Goal: Transaction & Acquisition: Obtain resource

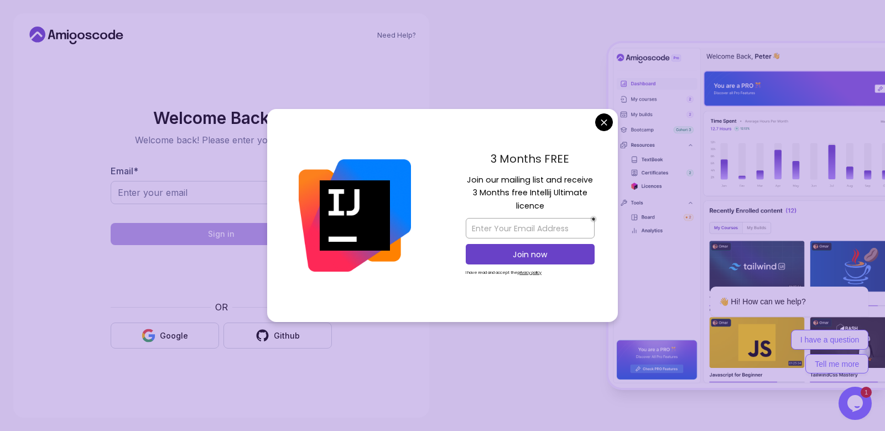
click at [245, 95] on div "Welcome Back 👋 Welcome back! Please enter your details. Email * Sign in OR Goog…" at bounding box center [221, 228] width 372 height 351
click at [610, 121] on body "Need Help? Welcome Back 👋 Welcome back! Please enter your details. Email * Sign…" at bounding box center [442, 215] width 885 height 431
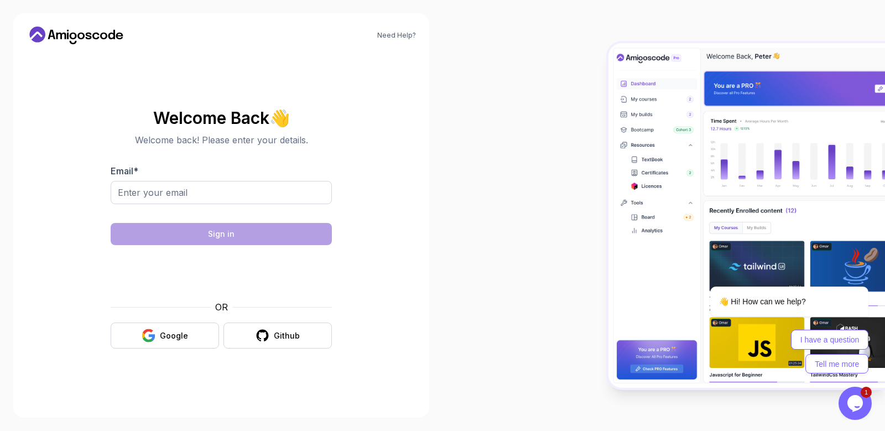
click at [850, 406] on icon "Chat widget" at bounding box center [855, 403] width 15 height 17
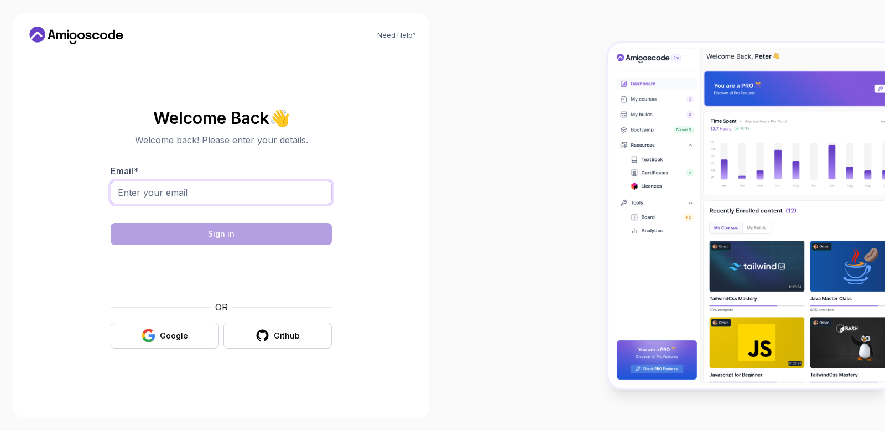
click at [190, 196] on input "Email *" at bounding box center [221, 192] width 221 height 23
paste input "masiva8708@namestal.com"
type input "masiva8708@namestal.com"
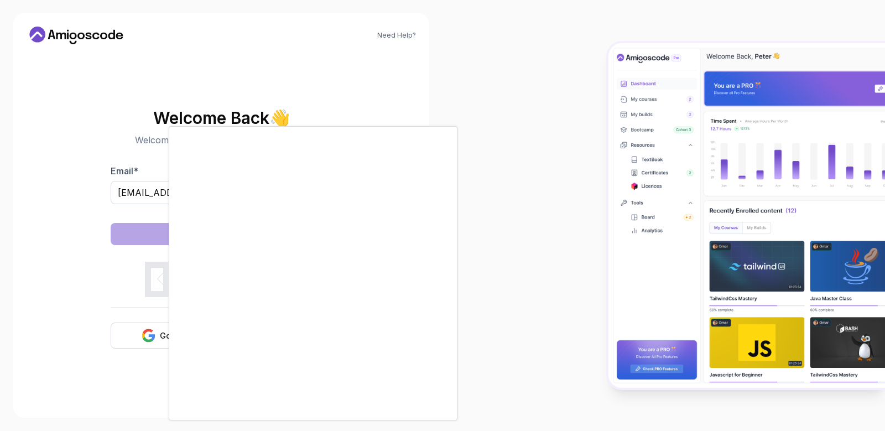
click at [531, 131] on div at bounding box center [442, 215] width 885 height 431
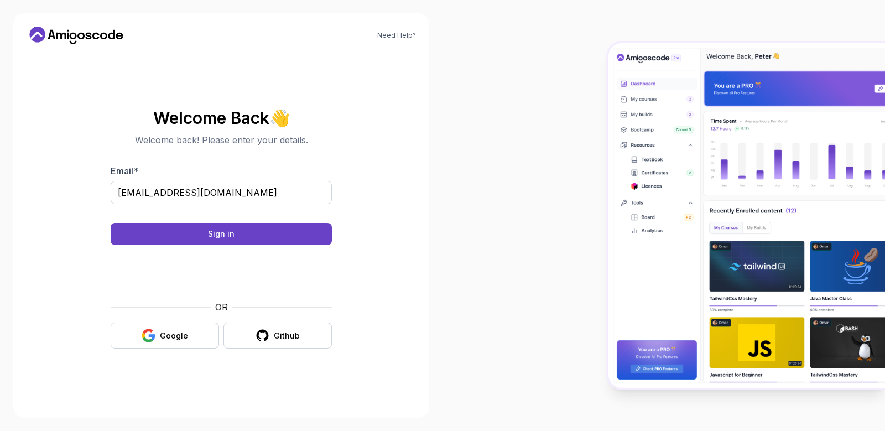
click at [358, 150] on section "Welcome Back 👋 Welcome back! Please enter your details. Email * masiva8708@name…" at bounding box center [221, 229] width 372 height 262
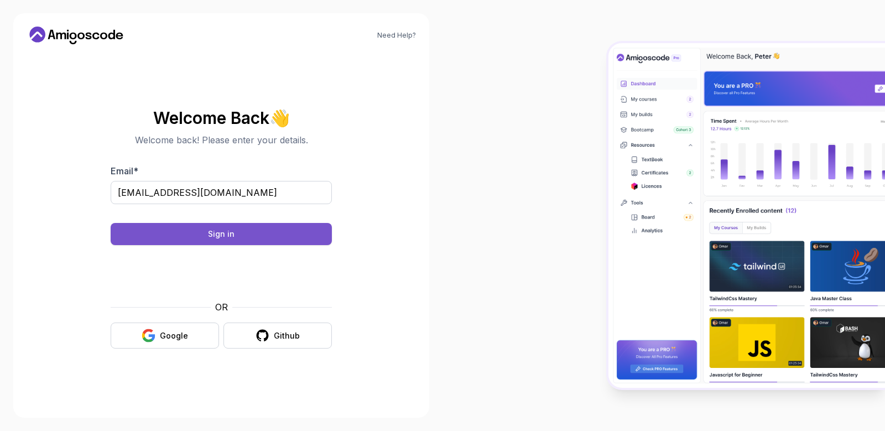
click at [302, 231] on button "Sign in" at bounding box center [221, 234] width 221 height 22
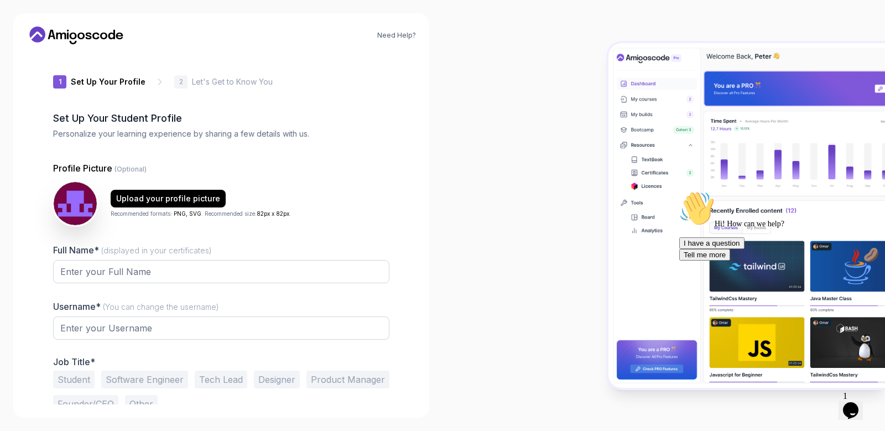
type input "keeniguana65791"
click at [123, 261] on input "Full Name* (displayed in your certificates)" at bounding box center [221, 271] width 336 height 23
type input "Alireza"
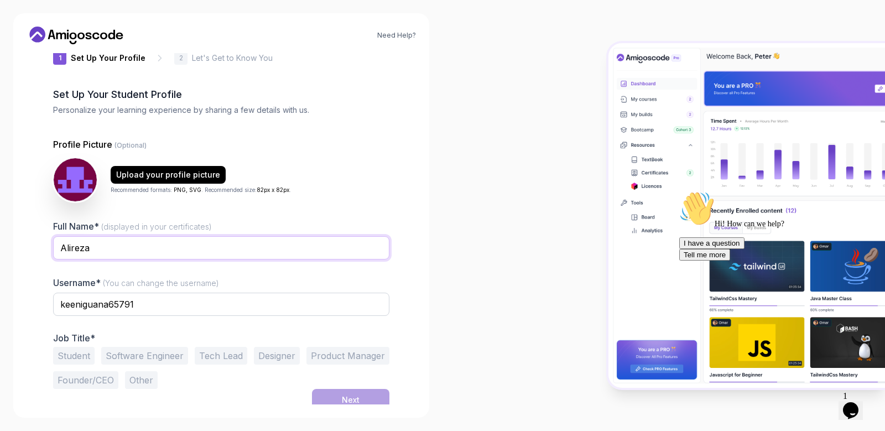
scroll to position [30, 0]
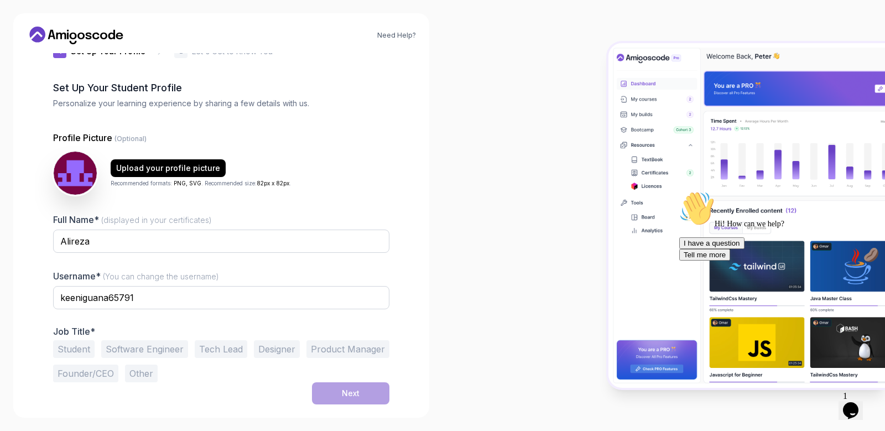
click at [74, 350] on button "Student" at bounding box center [73, 349] width 41 height 18
click at [316, 386] on button "Next" at bounding box center [350, 393] width 77 height 22
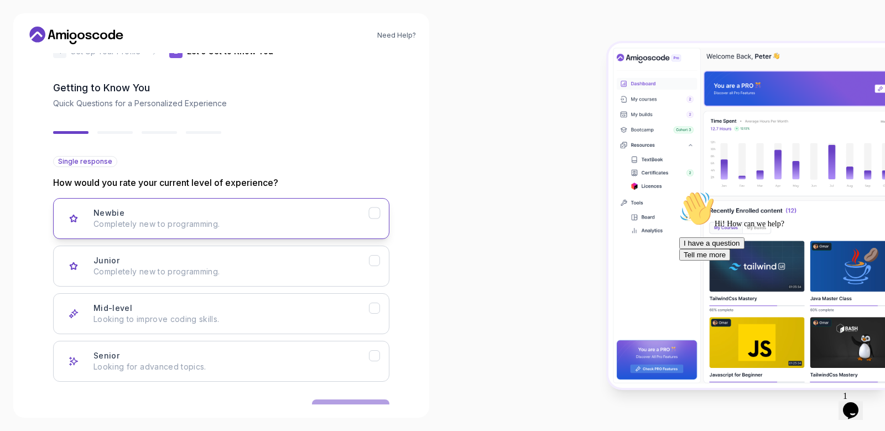
click at [198, 228] on p "Completely new to programming." at bounding box center [231, 224] width 276 height 11
click at [384, 399] on div "Back Next" at bounding box center [221, 411] width 336 height 58
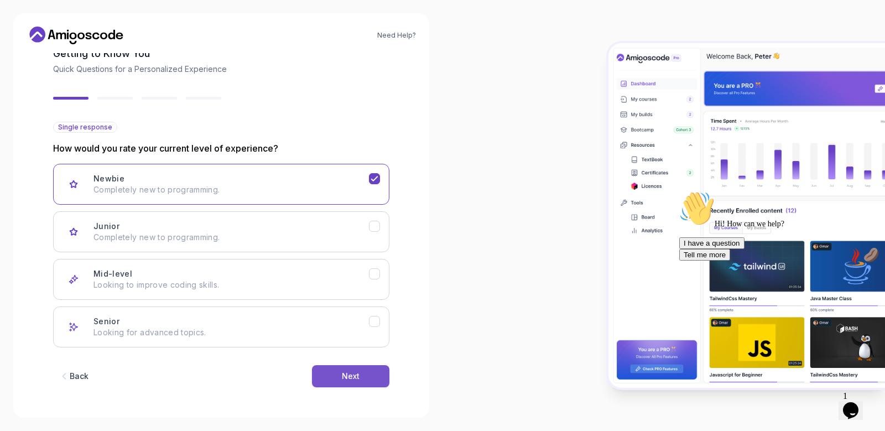
scroll to position [65, 0]
click at [371, 381] on button "Next" at bounding box center [350, 376] width 77 height 22
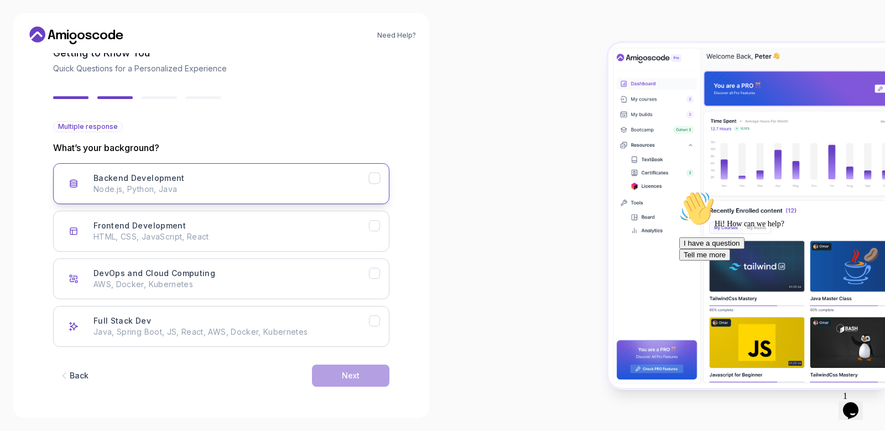
click at [369, 184] on button "Backend Development Node.js, Python, Java" at bounding box center [221, 183] width 336 height 41
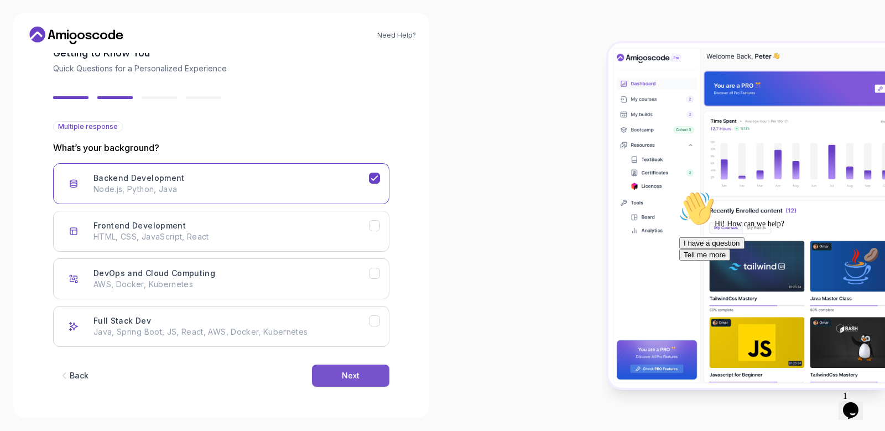
click at [344, 376] on div "Next" at bounding box center [351, 375] width 18 height 11
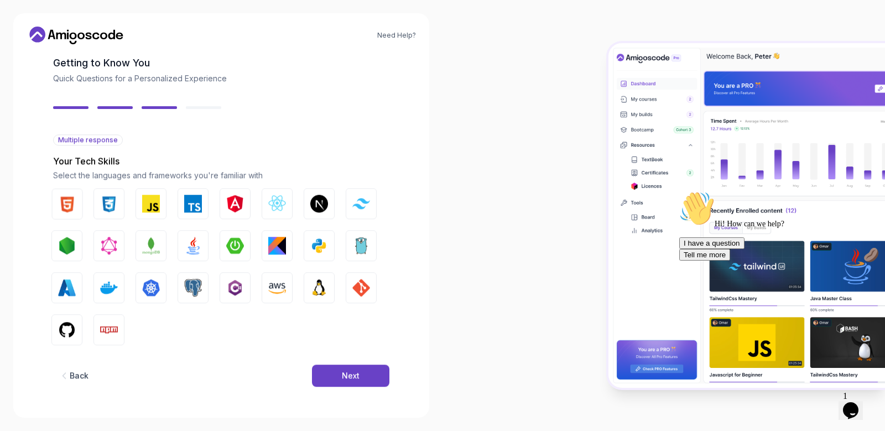
scroll to position [52, 0]
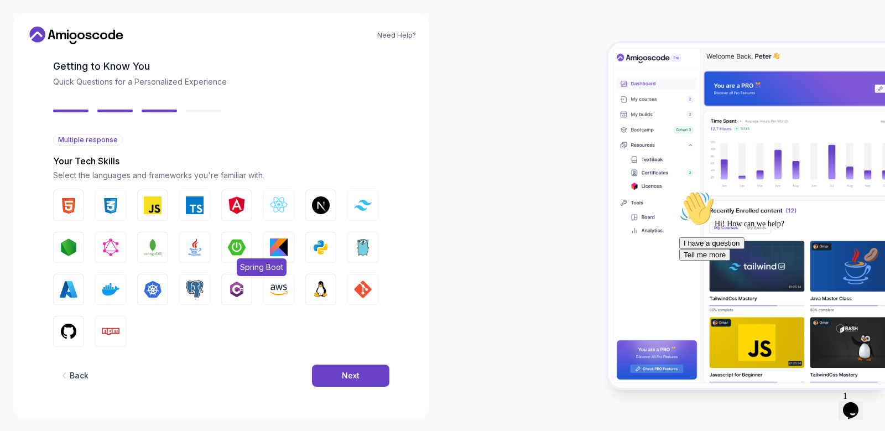
click at [237, 245] on img "button" at bounding box center [237, 247] width 18 height 18
click at [200, 243] on img "button" at bounding box center [195, 247] width 18 height 18
click at [335, 380] on button "Next" at bounding box center [350, 376] width 77 height 22
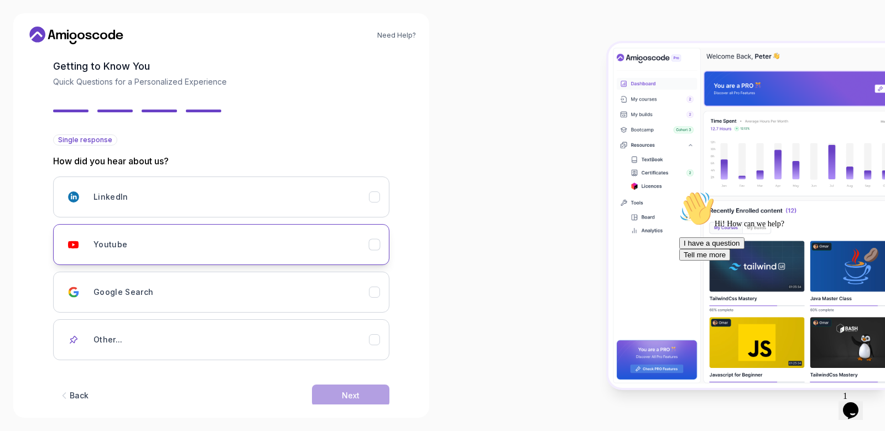
click at [145, 243] on div "Youtube" at bounding box center [231, 244] width 276 height 22
click at [370, 401] on button "Next" at bounding box center [350, 395] width 77 height 22
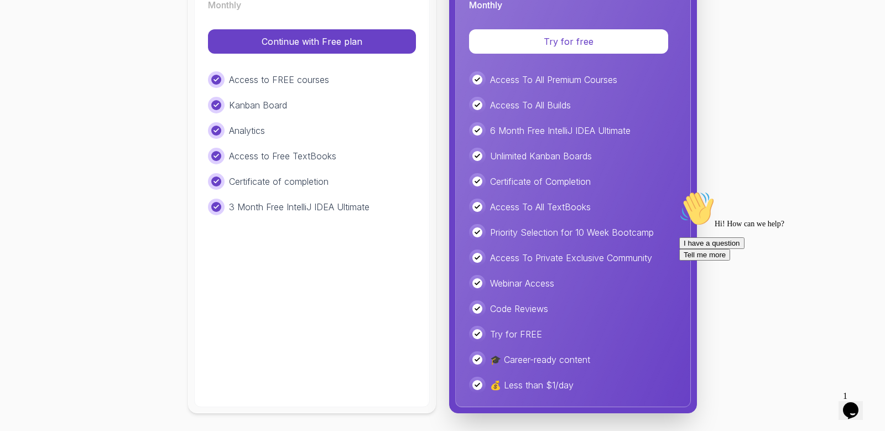
scroll to position [192, 0]
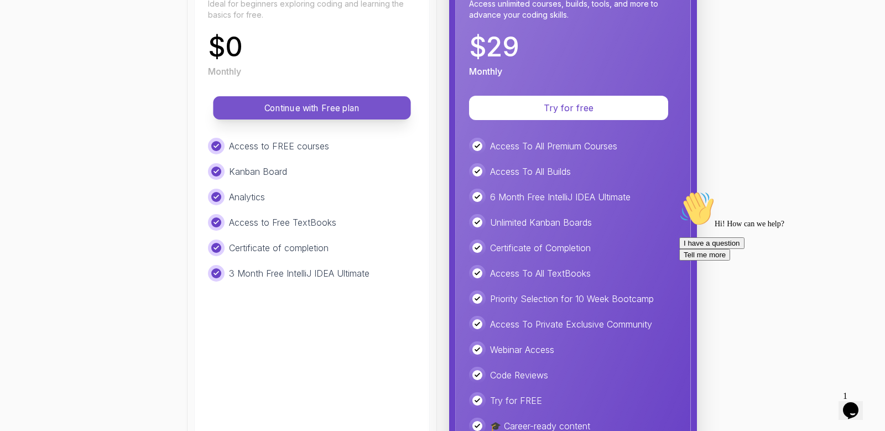
click at [295, 102] on p "Continue with Free plan" at bounding box center [312, 108] width 173 height 13
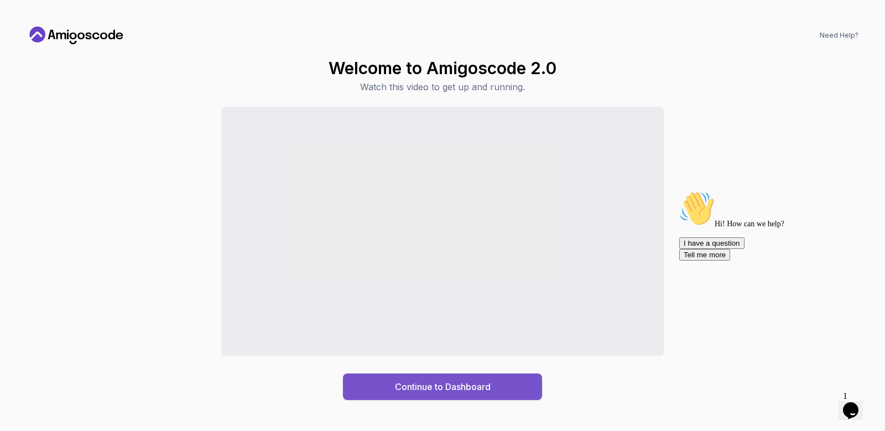
click at [465, 381] on div "Continue to Dashboard" at bounding box center [443, 386] width 96 height 13
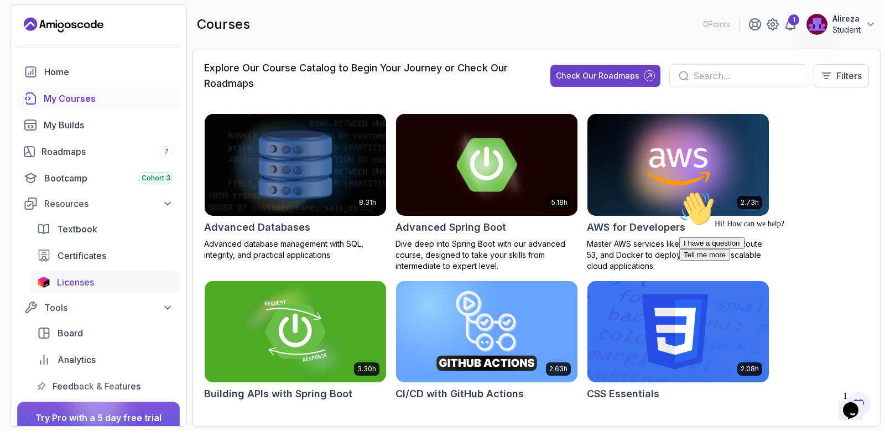
click at [65, 274] on link "Licenses" at bounding box center [104, 282] width 149 height 22
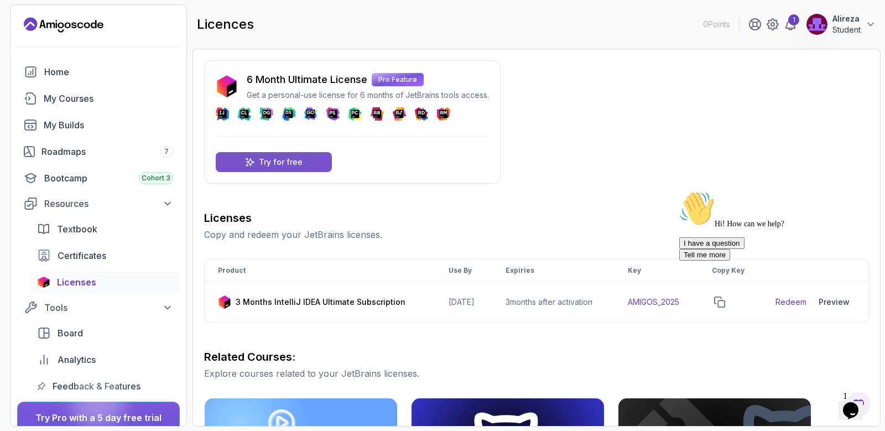
click at [264, 163] on p "Try for free" at bounding box center [281, 162] width 44 height 11
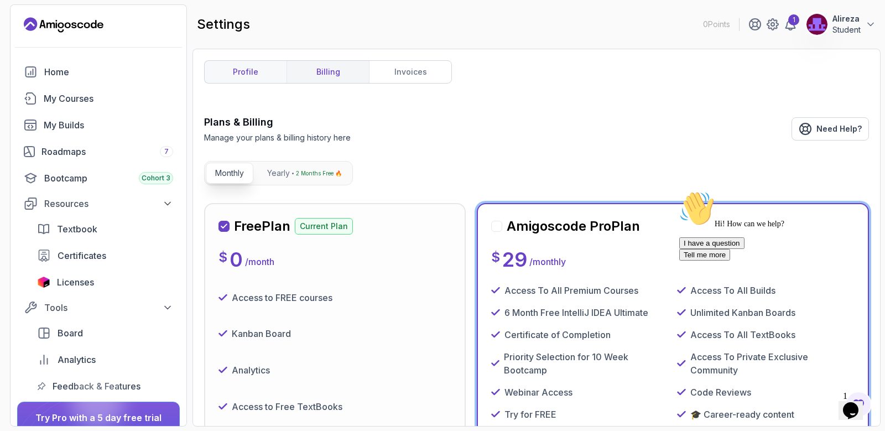
click at [247, 75] on link "profile" at bounding box center [246, 72] width 82 height 22
click at [110, 276] on div "Licenses" at bounding box center [115, 282] width 116 height 13
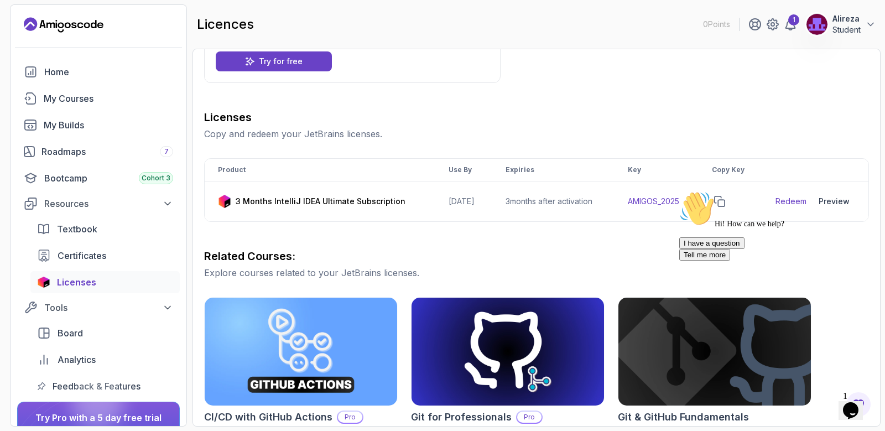
scroll to position [48, 0]
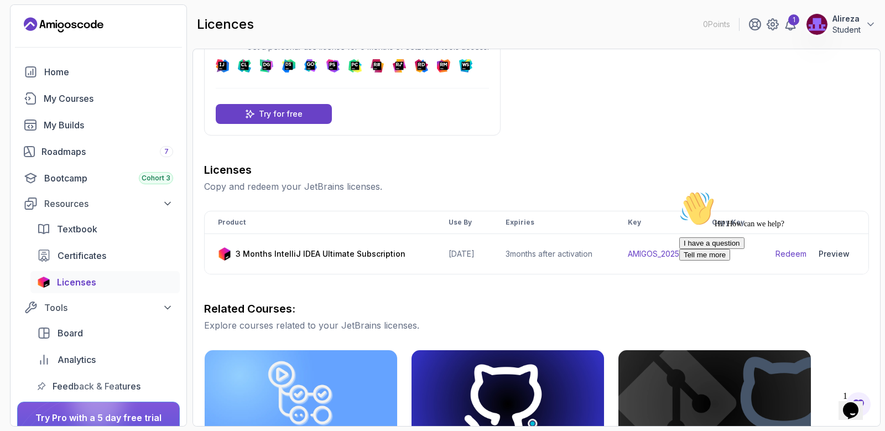
click at [787, 253] on div "Hi! How can we help? I have a question Tell me more" at bounding box center [778, 226] width 199 height 70
click at [723, 253] on div "Hi! How can we help? I have a question Tell me more" at bounding box center [778, 226] width 199 height 70
click at [639, 295] on div "Licenses Copy and redeem your JetBrains licenses. Product Use By Expiries Key C…" at bounding box center [536, 421] width 665 height 518
click at [725, 254] on div "Hi! How can we help? I have a question Tell me more" at bounding box center [778, 226] width 199 height 70
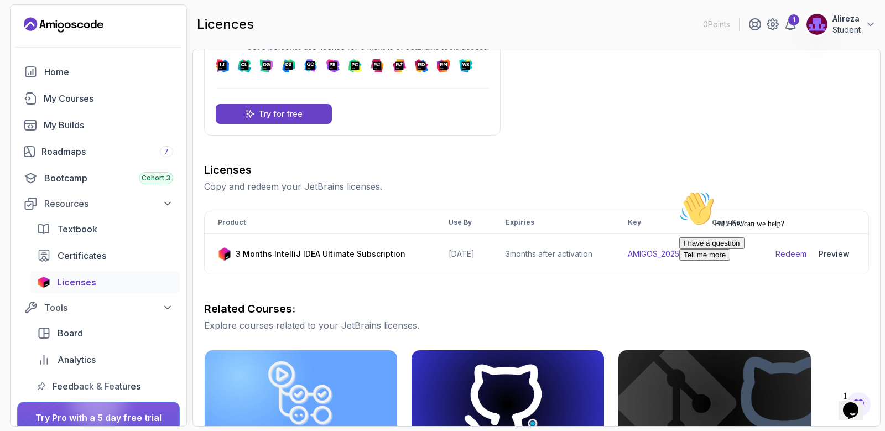
click at [697, 261] on div "Hi! How can we help? I have a question Tell me more" at bounding box center [778, 226] width 199 height 70
click at [725, 254] on div "Hi! How can we help? I have a question Tell me more" at bounding box center [778, 226] width 199 height 70
click at [725, 253] on div "Hi! How can we help? I have a question Tell me more" at bounding box center [778, 226] width 199 height 70
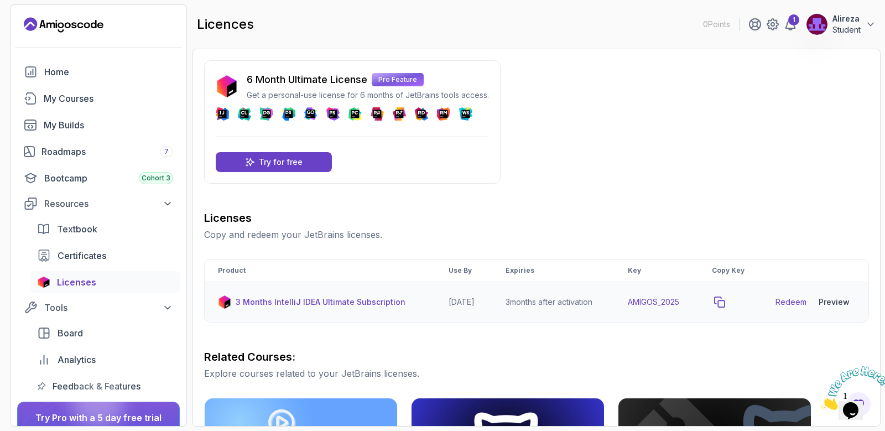
click at [721, 299] on icon "copy-button" at bounding box center [719, 302] width 11 height 11
click at [791, 307] on link "Redeem" at bounding box center [791, 302] width 31 height 11
click at [727, 303] on button "copy-button" at bounding box center [719, 301] width 15 height 15
click at [716, 303] on td at bounding box center [731, 302] width 64 height 40
click at [725, 298] on icon "copy-button" at bounding box center [720, 302] width 10 height 10
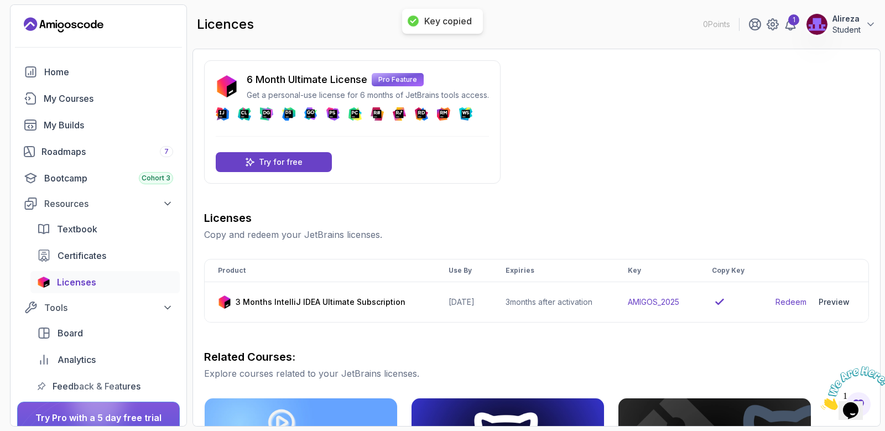
click at [675, 159] on div "6 Month Ultimate License Pro Feature Get a personal-use license for 6 months of…" at bounding box center [536, 394] width 665 height 668
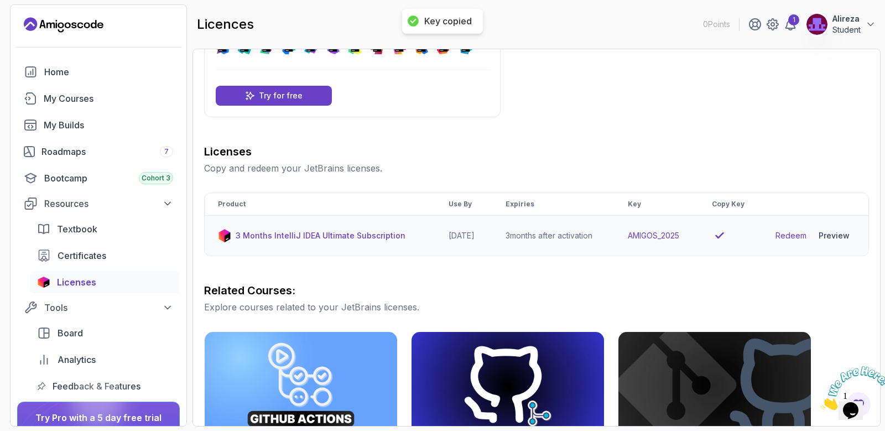
click at [835, 231] on div "Preview" at bounding box center [834, 235] width 31 height 11
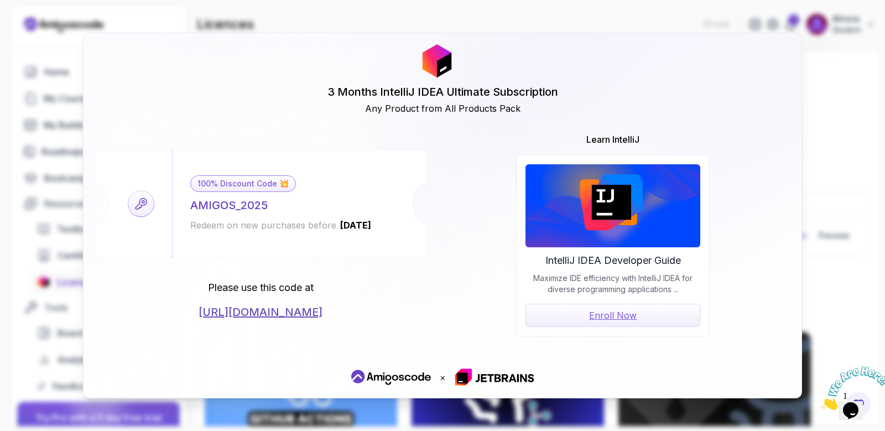
click at [146, 200] on icon at bounding box center [141, 203] width 27 height 27
click at [302, 311] on link "https://jetbrains.com/store/redeem/" at bounding box center [261, 311] width 124 height 15
click at [850, 123] on div "3 Months IntelliJ IDEA Ultimate Subscription Any Product from All Products Pack…" at bounding box center [442, 215] width 885 height 431
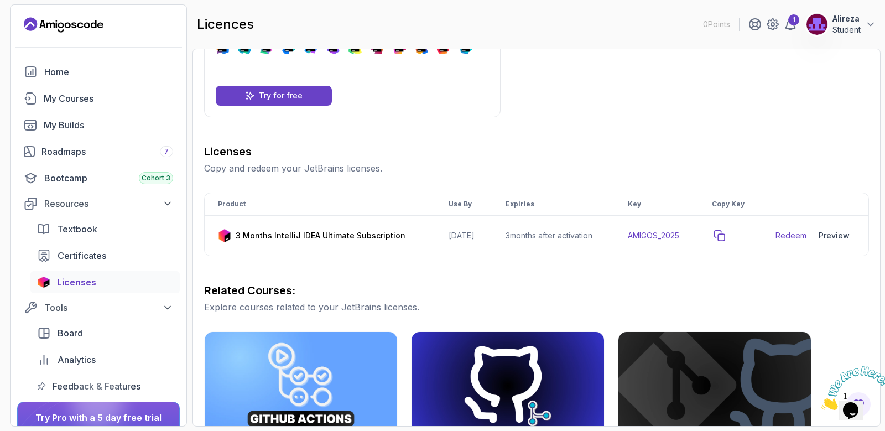
click at [724, 236] on icon "copy-button" at bounding box center [720, 236] width 10 height 10
click at [732, 126] on div "6 Month Ultimate License Pro Feature Get a personal-use license for 6 months of…" at bounding box center [536, 328] width 665 height 668
click at [725, 236] on icon "copy-button" at bounding box center [719, 235] width 11 height 11
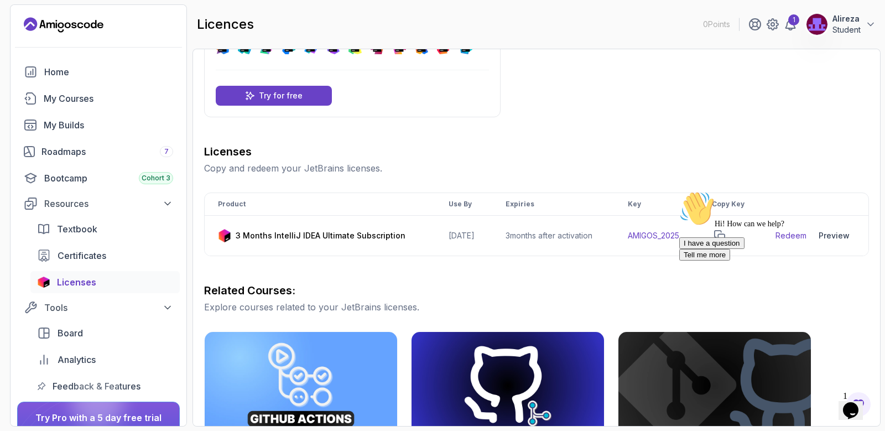
click at [803, 235] on div "Hi! How can we help? I have a question Tell me more" at bounding box center [778, 226] width 199 height 70
click at [796, 235] on div "Hi! How can we help? I have a question Tell me more" at bounding box center [778, 226] width 199 height 70
click html "Hi! How can we help? I have a question Tell me more"
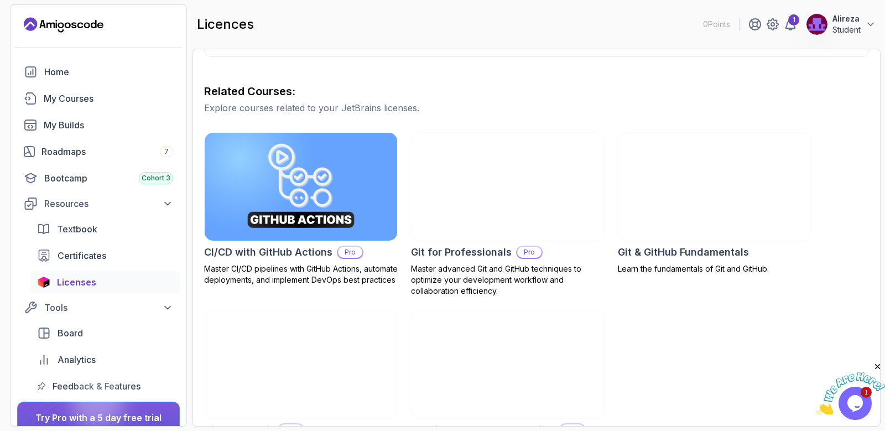
scroll to position [133, 0]
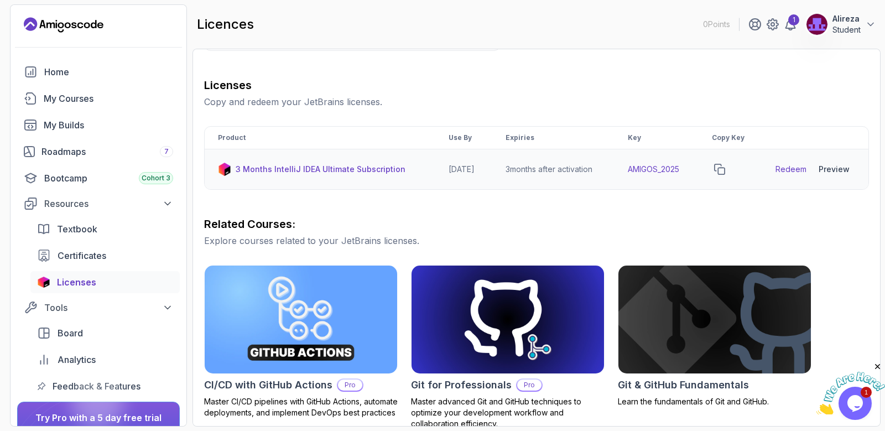
click at [779, 169] on link "Redeem" at bounding box center [791, 169] width 31 height 11
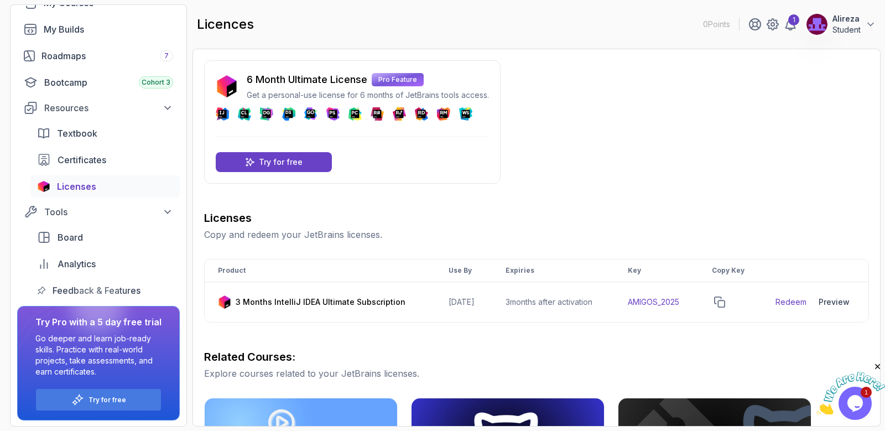
scroll to position [97, 0]
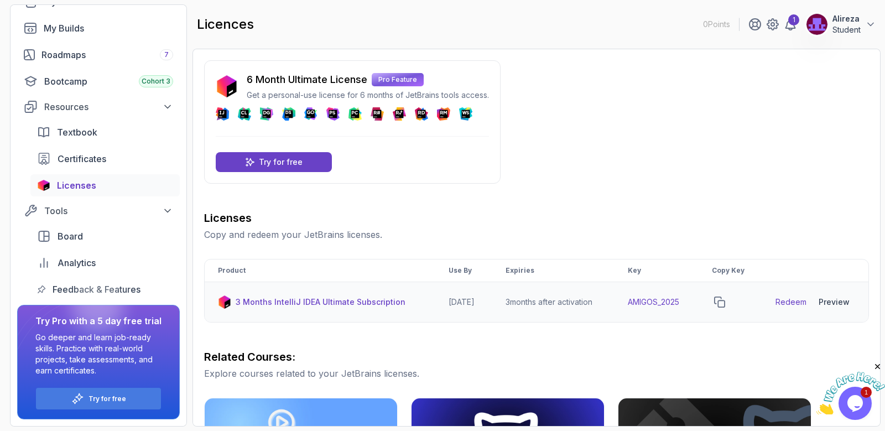
click at [326, 303] on p "3 Months IntelliJ IDEA Ultimate Subscription" at bounding box center [321, 302] width 170 height 11
click at [725, 305] on icon "copy-button" at bounding box center [719, 302] width 11 height 11
click at [790, 302] on link "Redeem" at bounding box center [791, 302] width 31 height 11
click at [840, 27] on p "Student" at bounding box center [847, 29] width 28 height 11
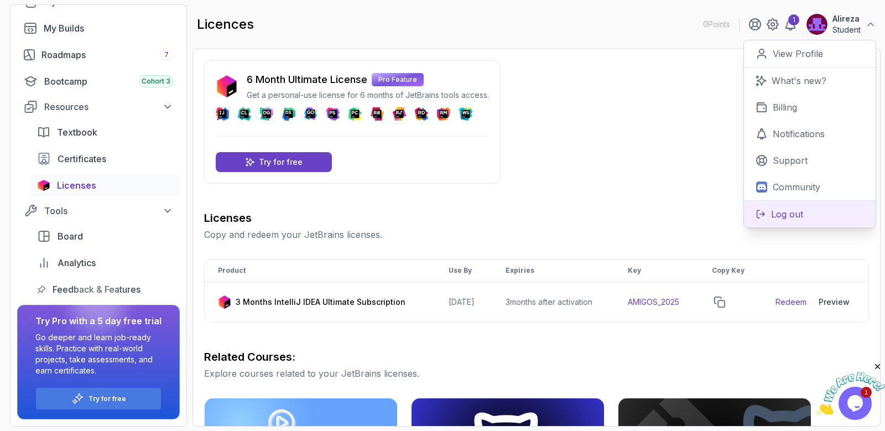
click at [783, 215] on p "Log out" at bounding box center [787, 213] width 32 height 13
click at [775, 214] on p "Log out" at bounding box center [787, 213] width 32 height 13
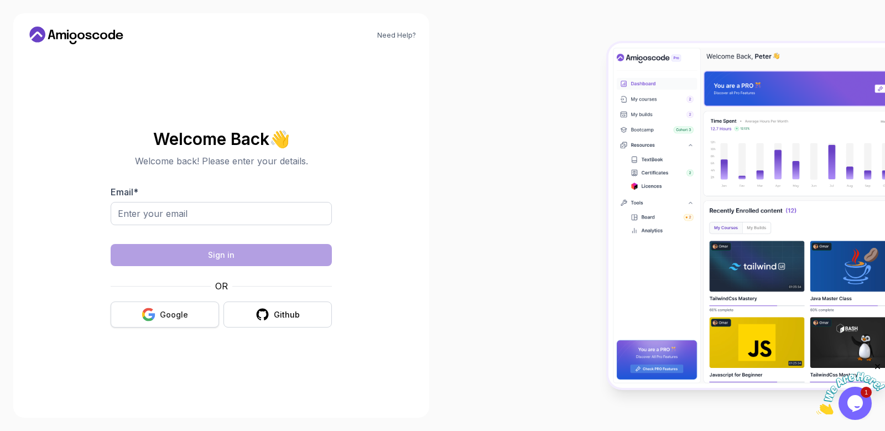
click at [170, 293] on div "OR" at bounding box center [221, 285] width 221 height 13
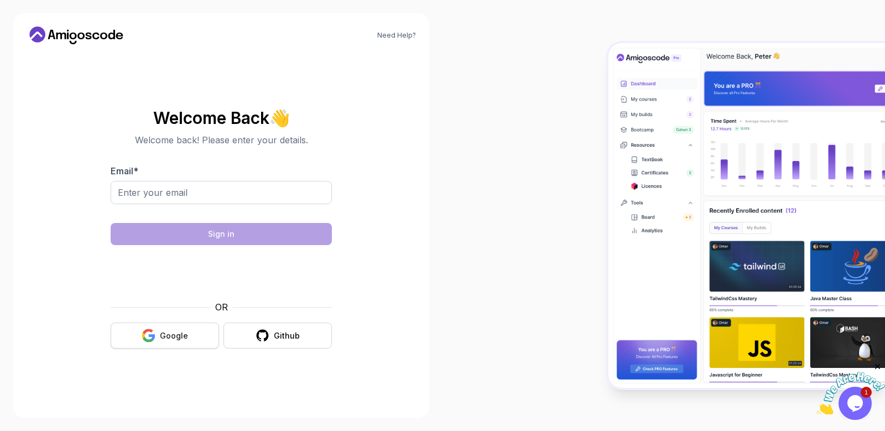
click at [188, 328] on button "Google" at bounding box center [165, 336] width 108 height 26
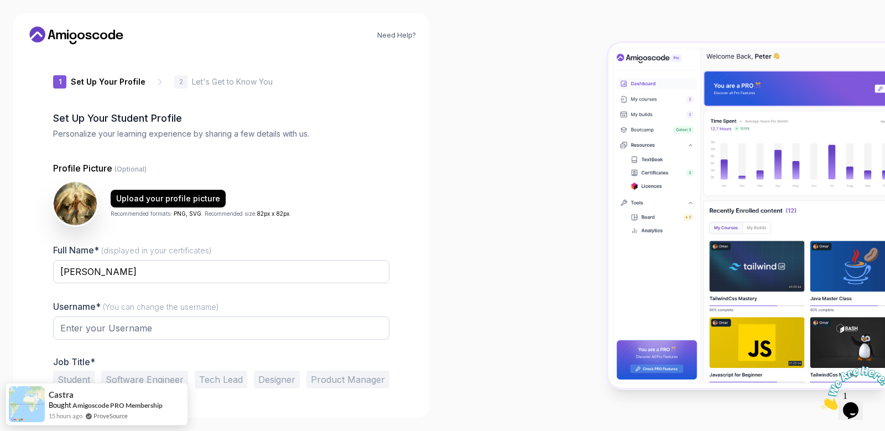
type input "brightbobcat01fd2"
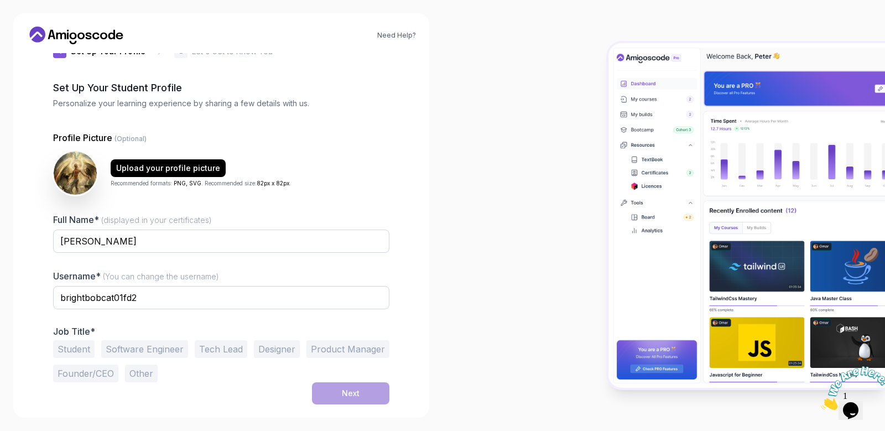
click at [165, 346] on button "Software Engineer" at bounding box center [144, 349] width 87 height 18
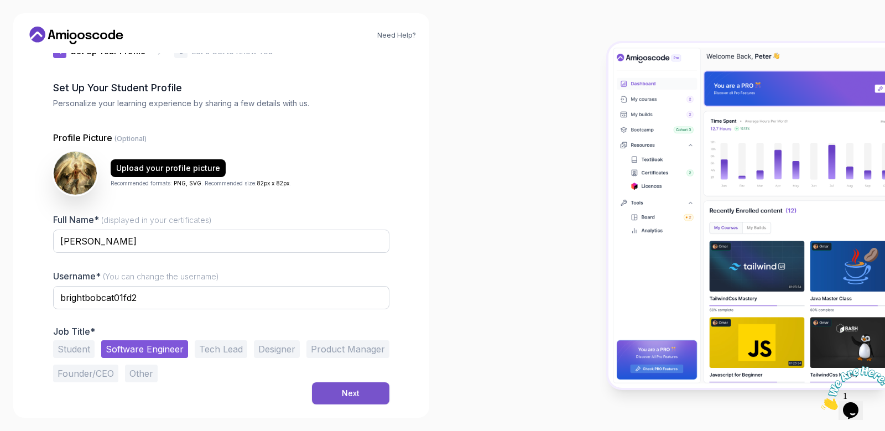
click at [333, 391] on button "Next" at bounding box center [350, 393] width 77 height 22
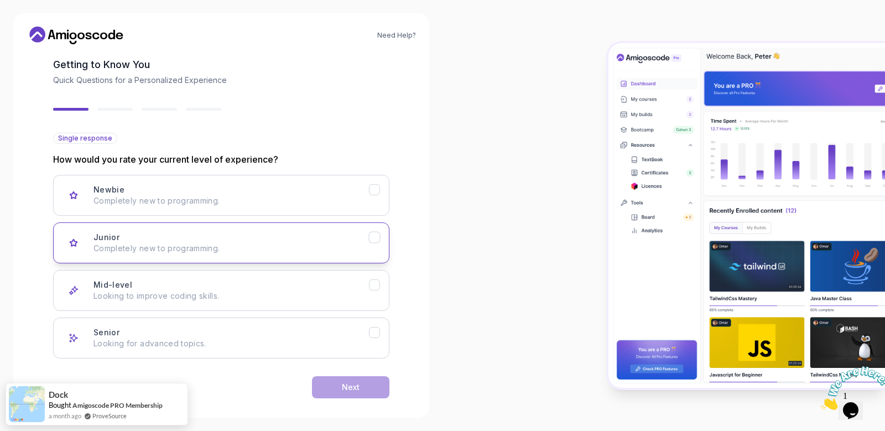
scroll to position [65, 0]
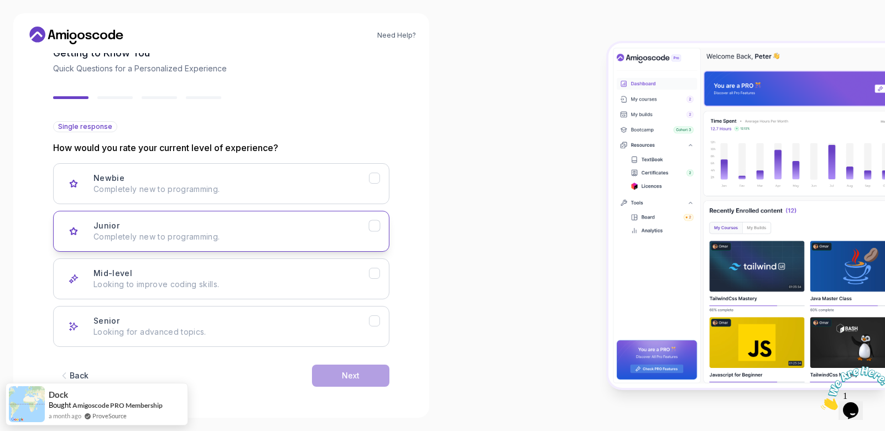
click at [193, 230] on div "Junior Completely new to programming." at bounding box center [231, 231] width 276 height 22
click at [360, 375] on button "Next" at bounding box center [350, 376] width 77 height 22
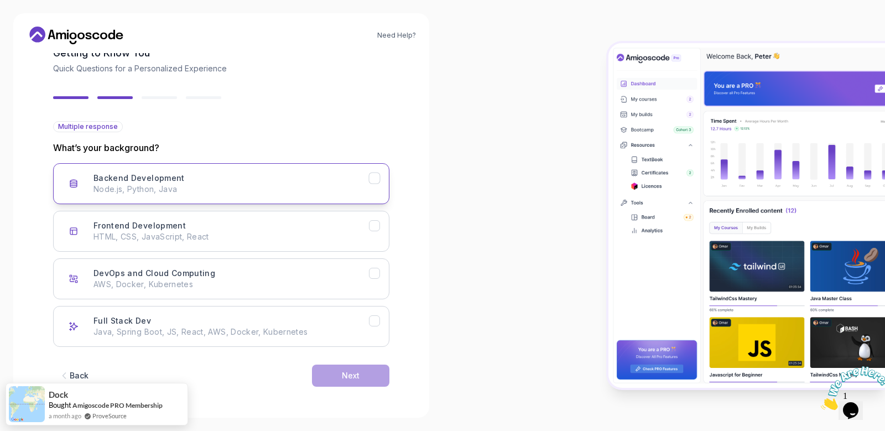
click at [172, 185] on p "Node.js, Python, Java" at bounding box center [231, 189] width 276 height 11
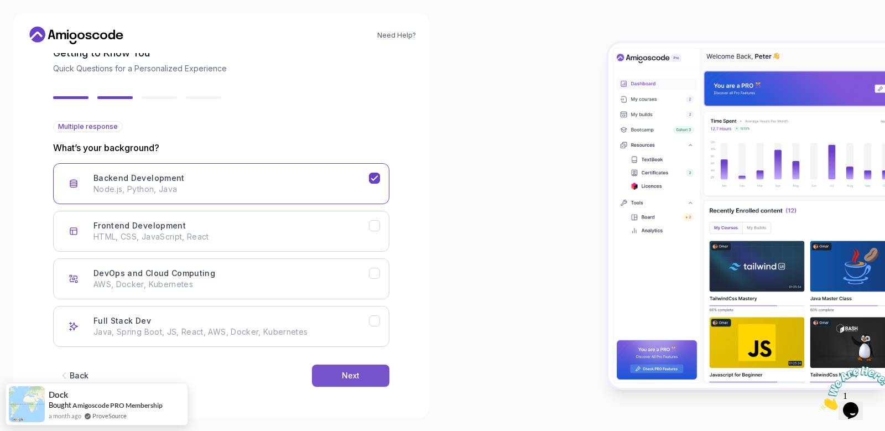
click at [359, 367] on button "Next" at bounding box center [350, 376] width 77 height 22
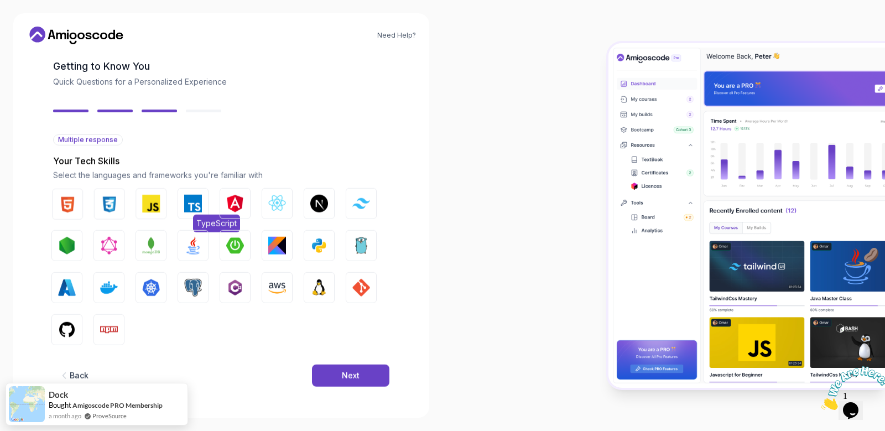
scroll to position [52, 0]
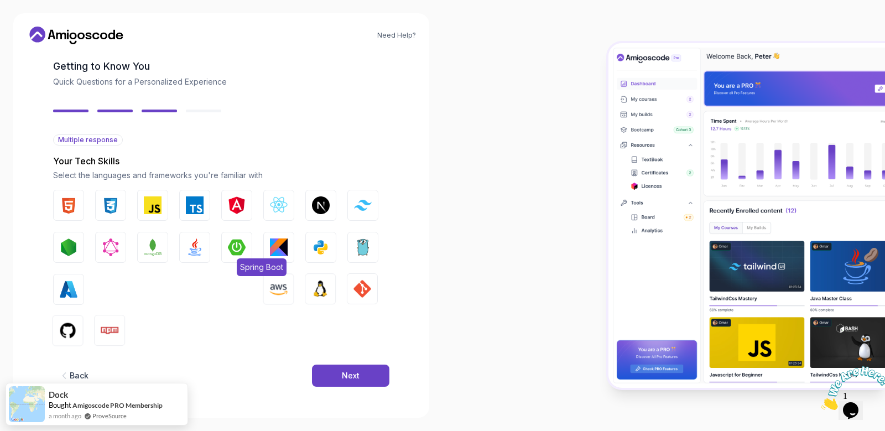
click at [230, 247] on img "button" at bounding box center [237, 247] width 18 height 18
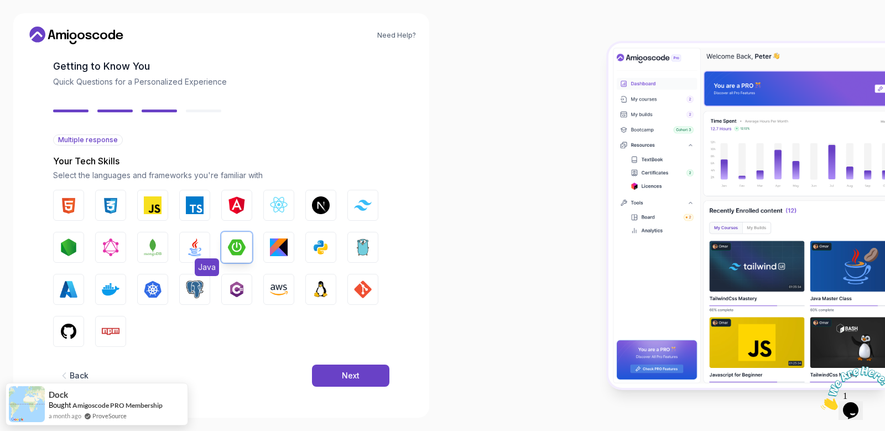
drag, startPoint x: 198, startPoint y: 251, endPoint x: 191, endPoint y: 251, distance: 6.1
click at [199, 251] on img "button" at bounding box center [195, 247] width 18 height 18
click at [326, 293] on img "button" at bounding box center [321, 289] width 18 height 18
click at [374, 291] on button "GIT" at bounding box center [362, 289] width 31 height 31
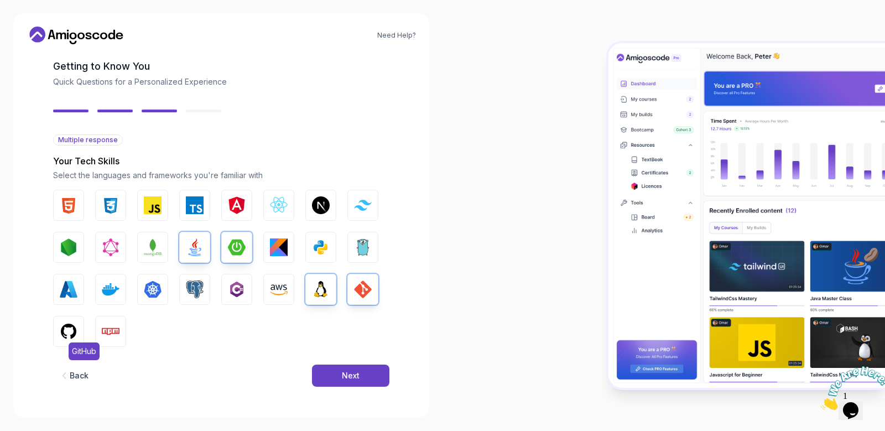
click at [67, 331] on img "button" at bounding box center [69, 332] width 18 height 18
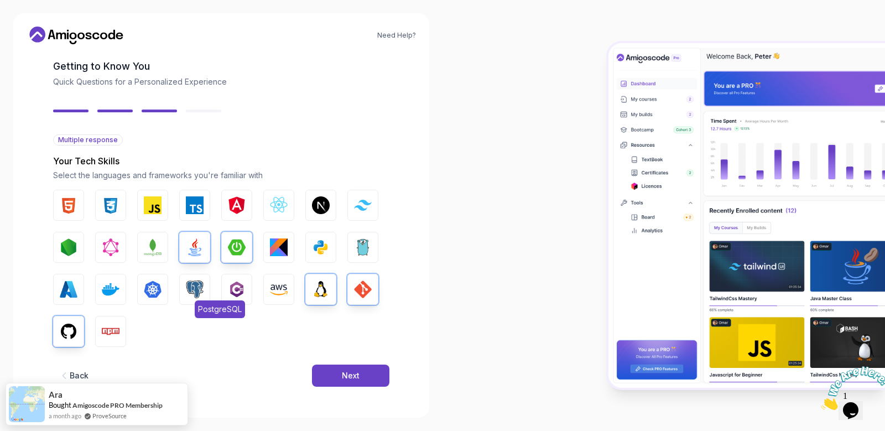
click at [196, 291] on img "button" at bounding box center [195, 289] width 18 height 18
click at [366, 379] on button "Next" at bounding box center [350, 376] width 77 height 22
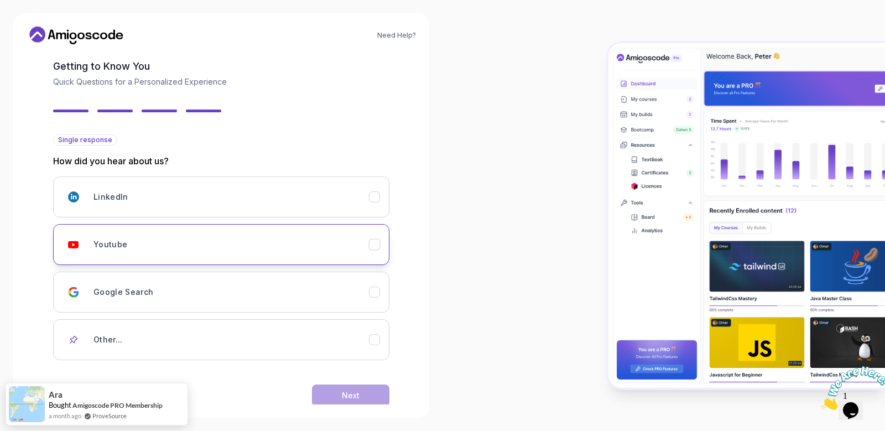
click at [292, 230] on button "Youtube" at bounding box center [221, 244] width 336 height 41
click at [367, 396] on button "Next" at bounding box center [350, 395] width 77 height 22
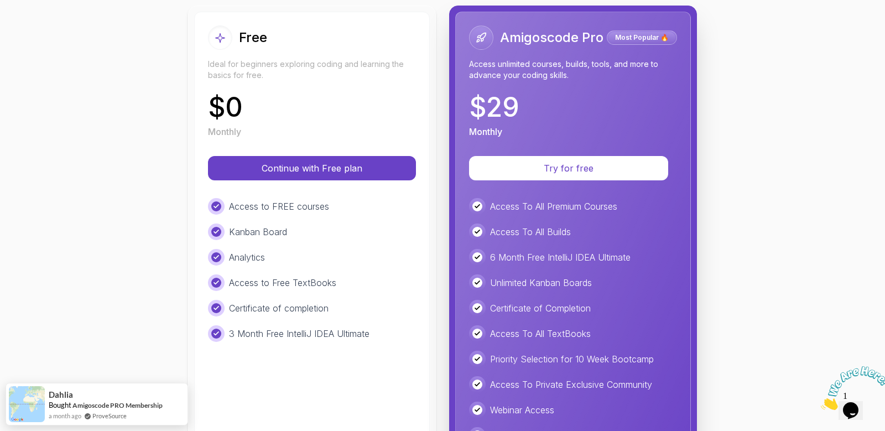
scroll to position [133, 0]
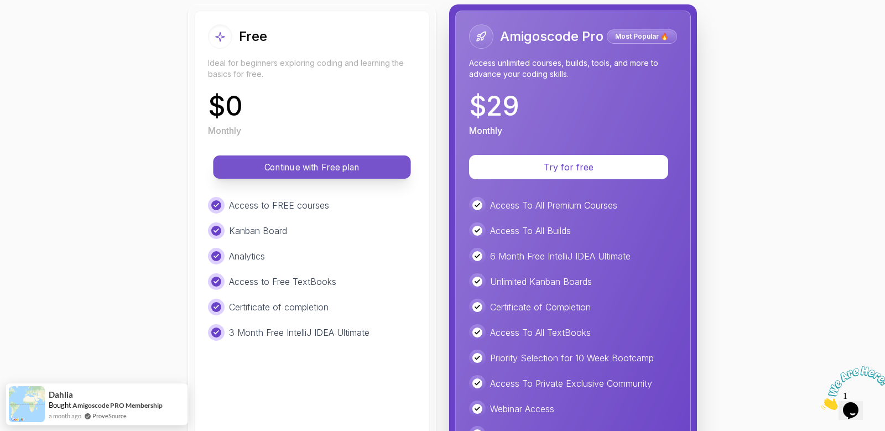
click at [285, 172] on p "Continue with Free plan" at bounding box center [312, 167] width 173 height 13
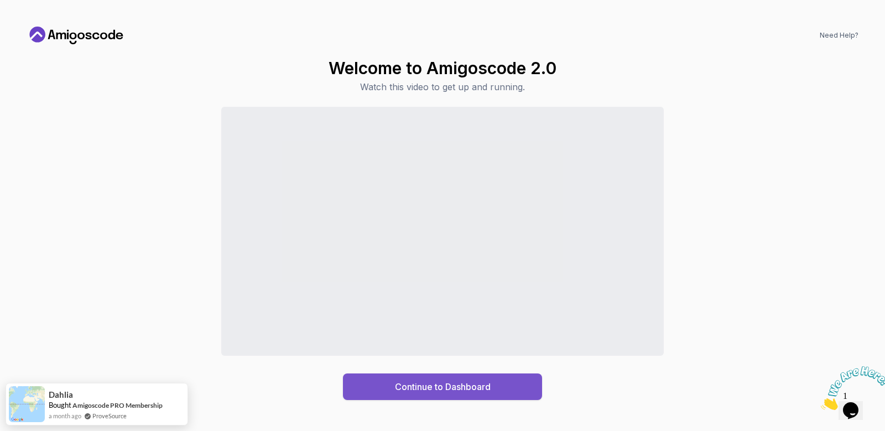
click at [445, 385] on div "Continue to Dashboard" at bounding box center [443, 386] width 96 height 13
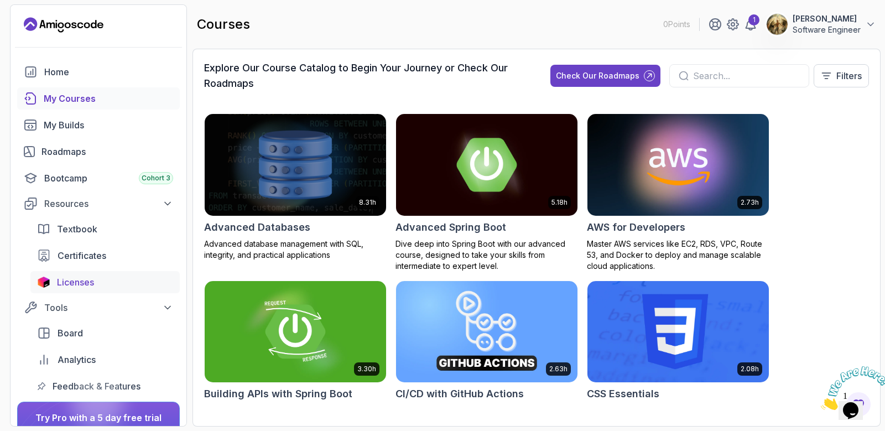
click at [107, 278] on div "Licenses" at bounding box center [115, 282] width 116 height 13
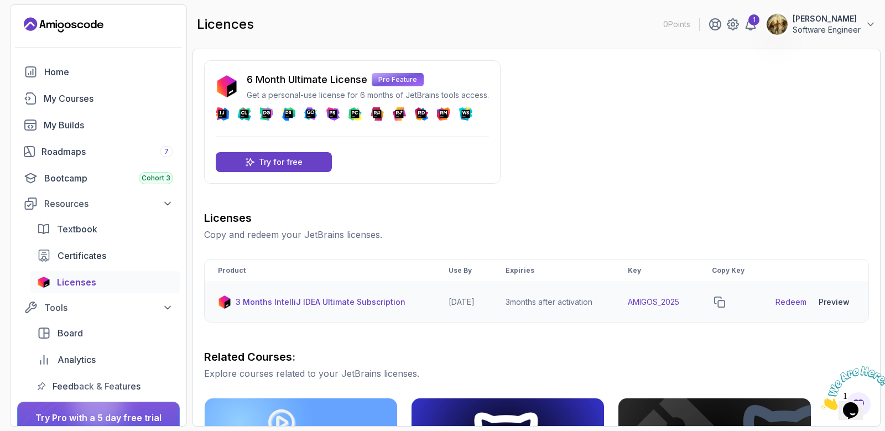
click at [787, 304] on link "Redeem" at bounding box center [791, 302] width 31 height 11
drag, startPoint x: 729, startPoint y: 300, endPoint x: 726, endPoint y: 308, distance: 8.1
click at [725, 304] on icon "copy-button" at bounding box center [719, 302] width 11 height 11
